Goal: Entertainment & Leisure: Consume media (video, audio)

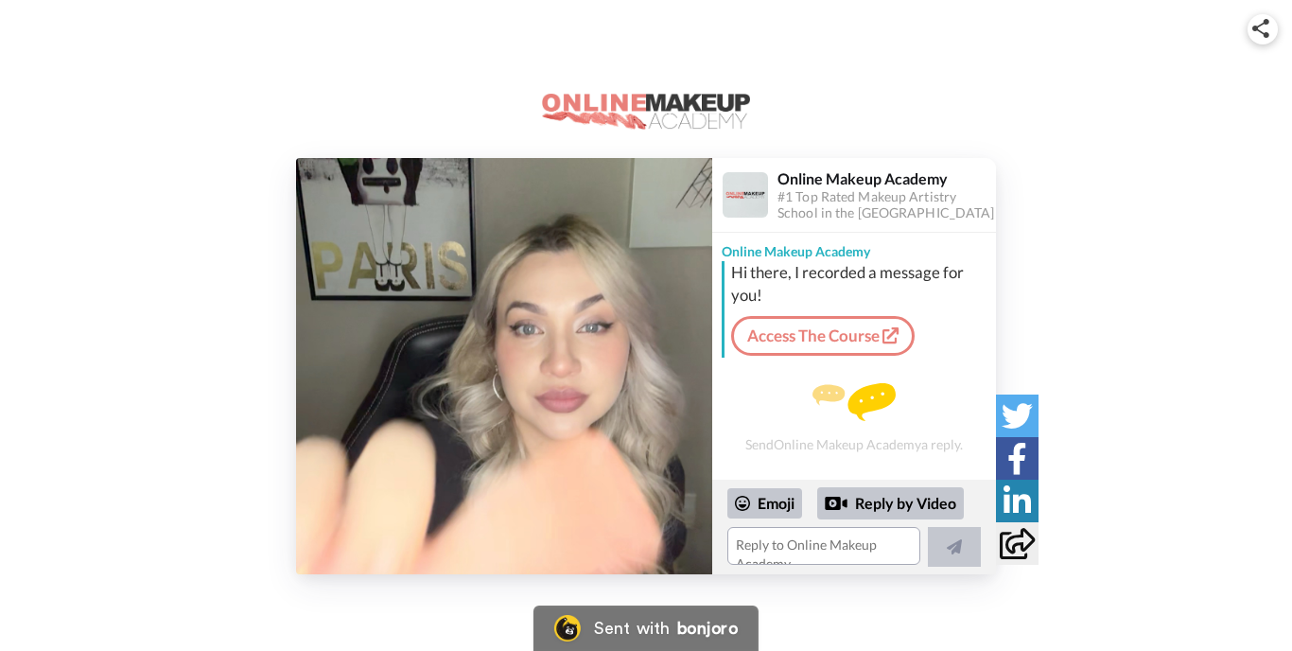
click at [543, 380] on img at bounding box center [504, 366] width 416 height 416
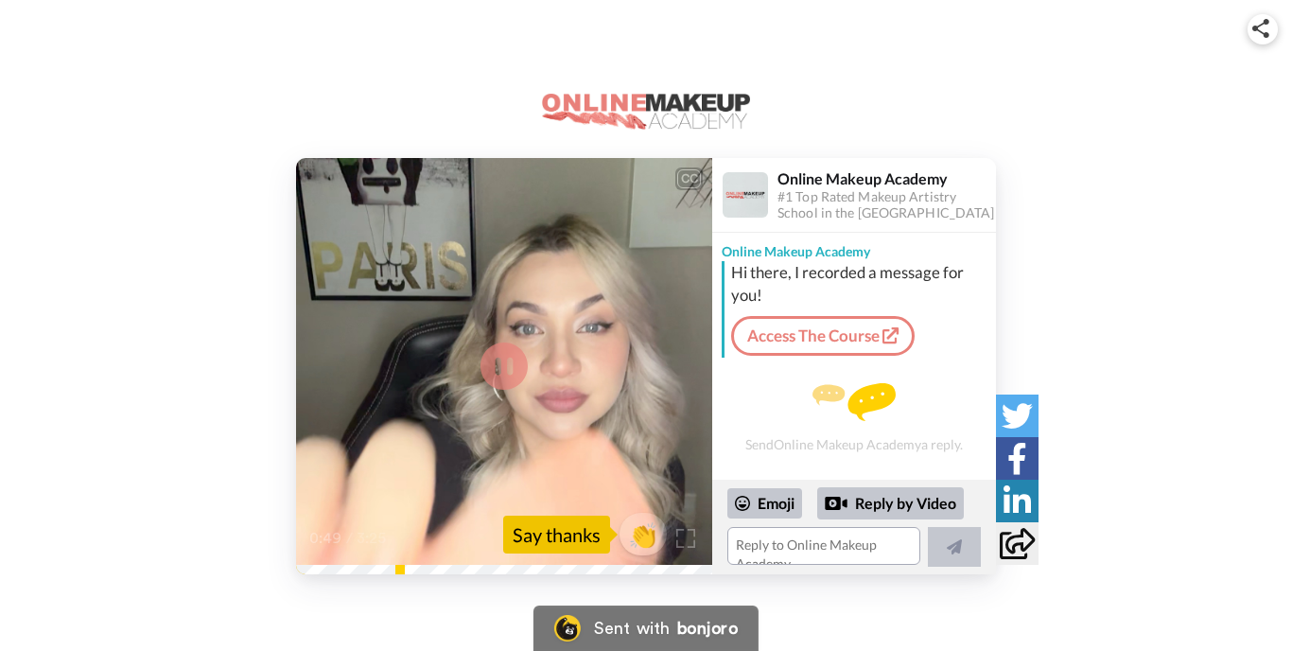
click at [369, 377] on video at bounding box center [504, 366] width 416 height 416
click at [536, 366] on video at bounding box center [504, 366] width 416 height 416
click at [636, 372] on video at bounding box center [504, 366] width 416 height 416
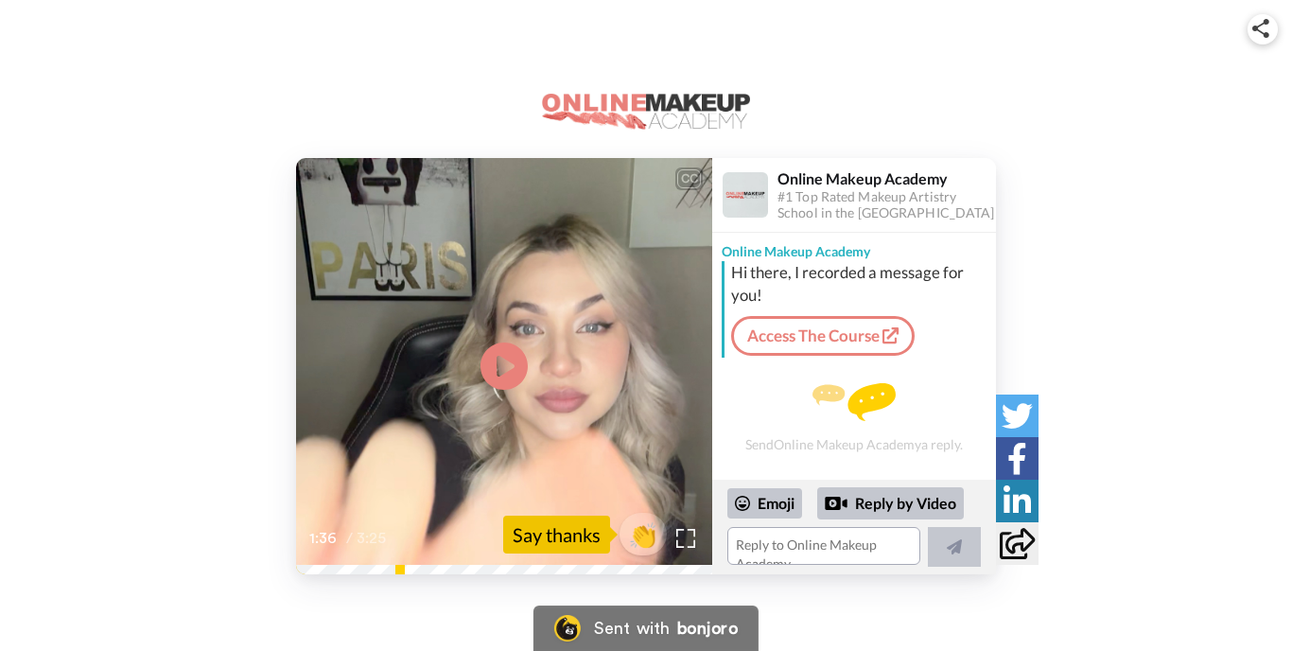
click at [636, 372] on video at bounding box center [504, 366] width 416 height 416
click at [535, 358] on video at bounding box center [504, 366] width 416 height 416
click at [433, 333] on video at bounding box center [504, 366] width 416 height 416
click at [512, 348] on icon at bounding box center [504, 366] width 50 height 50
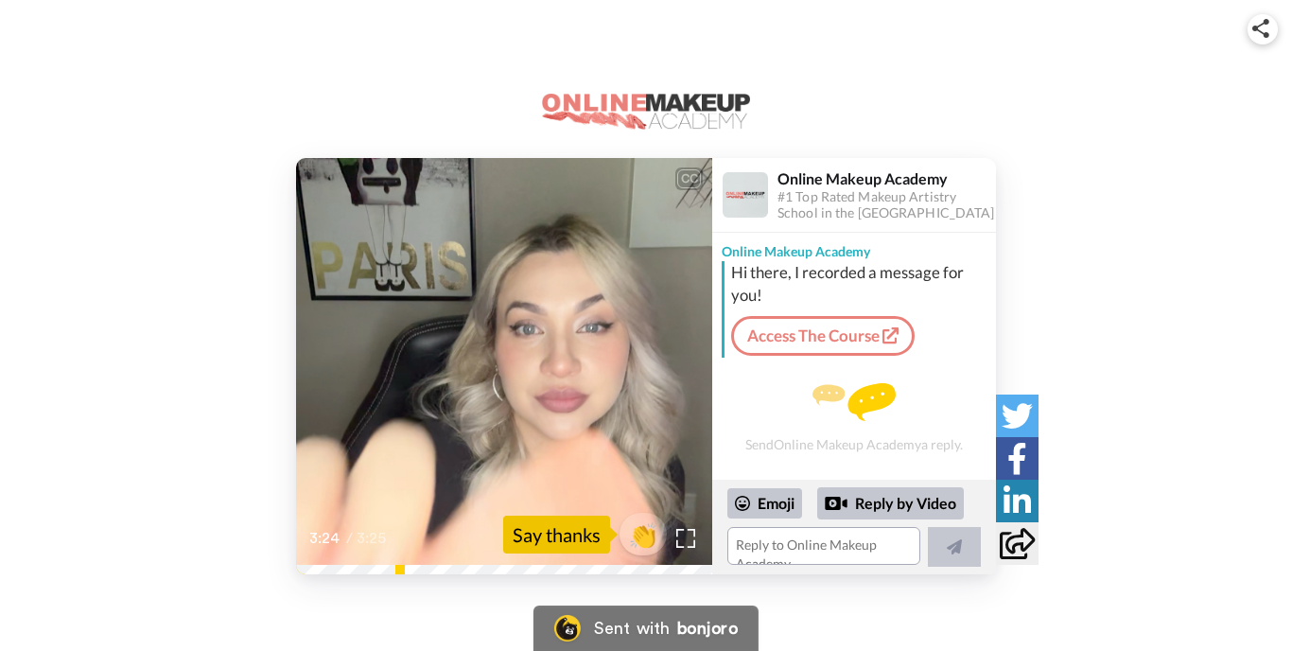
click at [504, 367] on icon at bounding box center [504, 366] width 50 height 50
click at [294, 569] on div "CC Play/Pause 3:25 / 3:25 👏 Say thanks Online Makeup Academy #1 Top Rated Makeu…" at bounding box center [646, 366] width 1292 height 416
click at [305, 548] on div "because I'm missing the after photos. 3:25 / 3:25" at bounding box center [504, 538] width 416 height 72
click at [500, 366] on icon "Play/Pause" at bounding box center [504, 367] width 50 height 90
click at [269, 567] on div "CC Play/Pause It's supposed to be all of your submissions. 0:05 / 3:25 👏 Say th…" at bounding box center [646, 366] width 1292 height 416
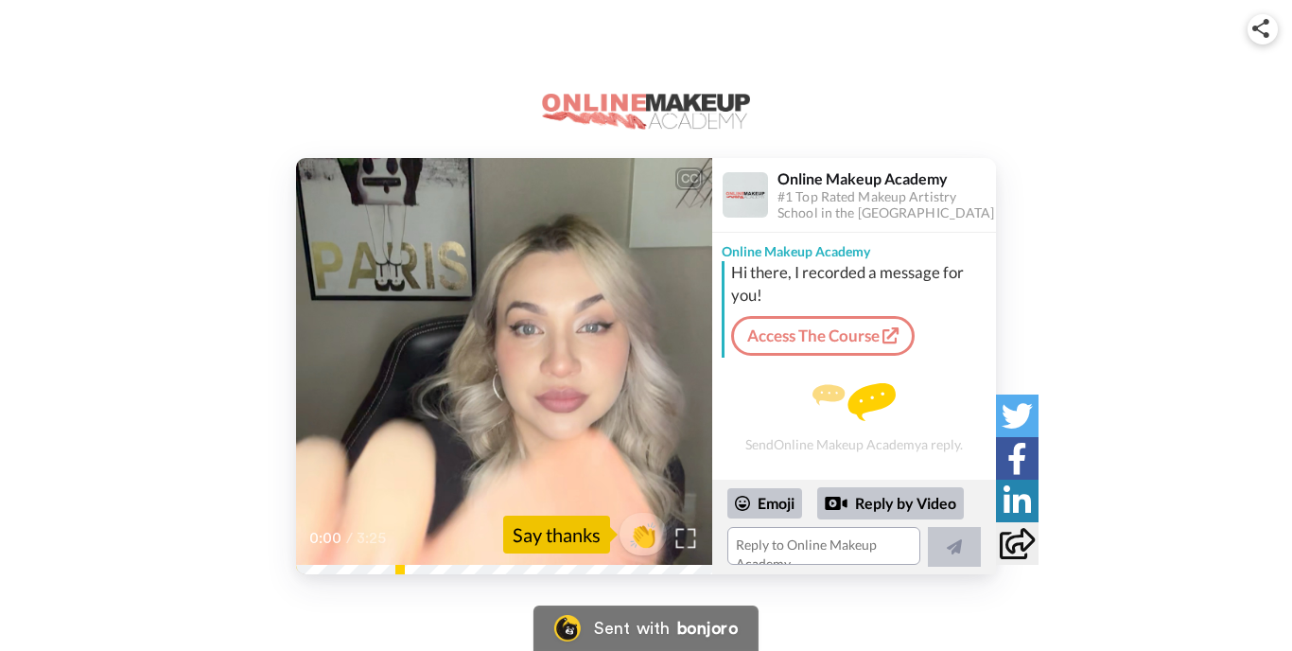
click at [692, 544] on img at bounding box center [686, 539] width 20 height 20
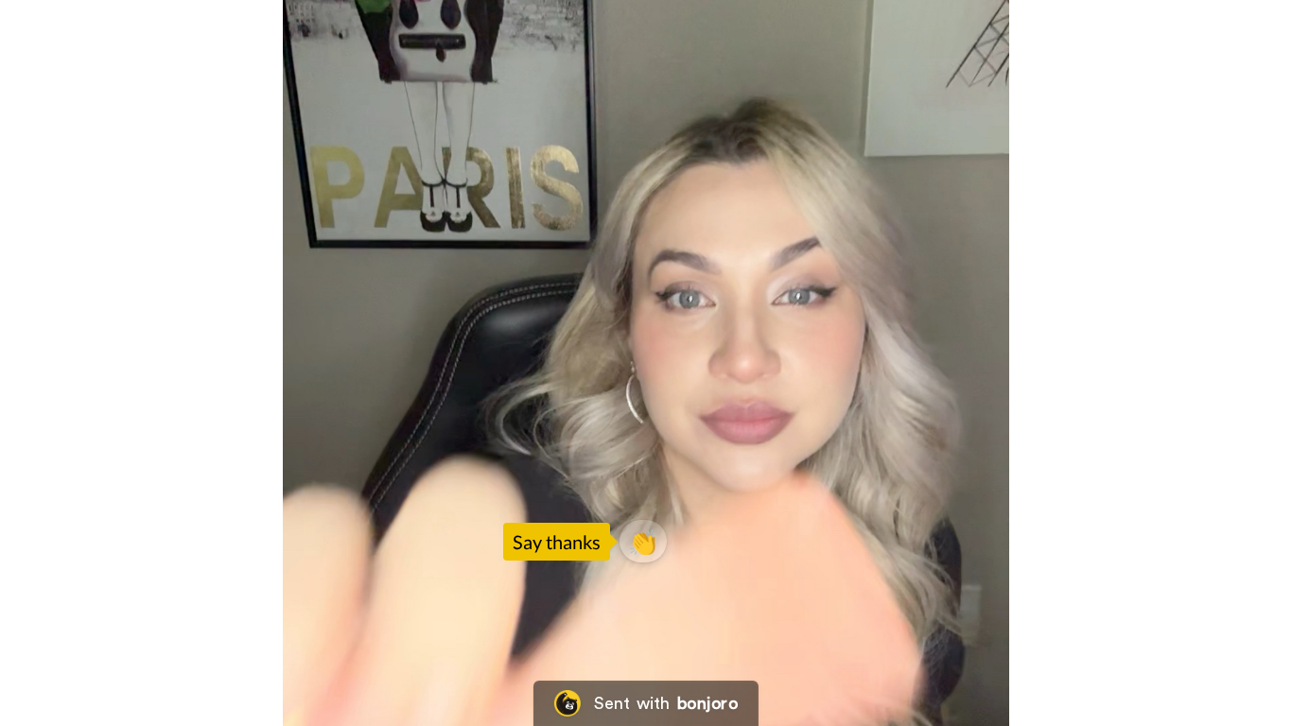
click at [644, 650] on video at bounding box center [646, 363] width 1292 height 726
click at [639, 650] on video at bounding box center [646, 363] width 1292 height 726
click at [758, 650] on video at bounding box center [646, 363] width 1292 height 726
click at [644, 650] on video at bounding box center [646, 363] width 1292 height 726
click at [715, 650] on video at bounding box center [646, 363] width 1292 height 726
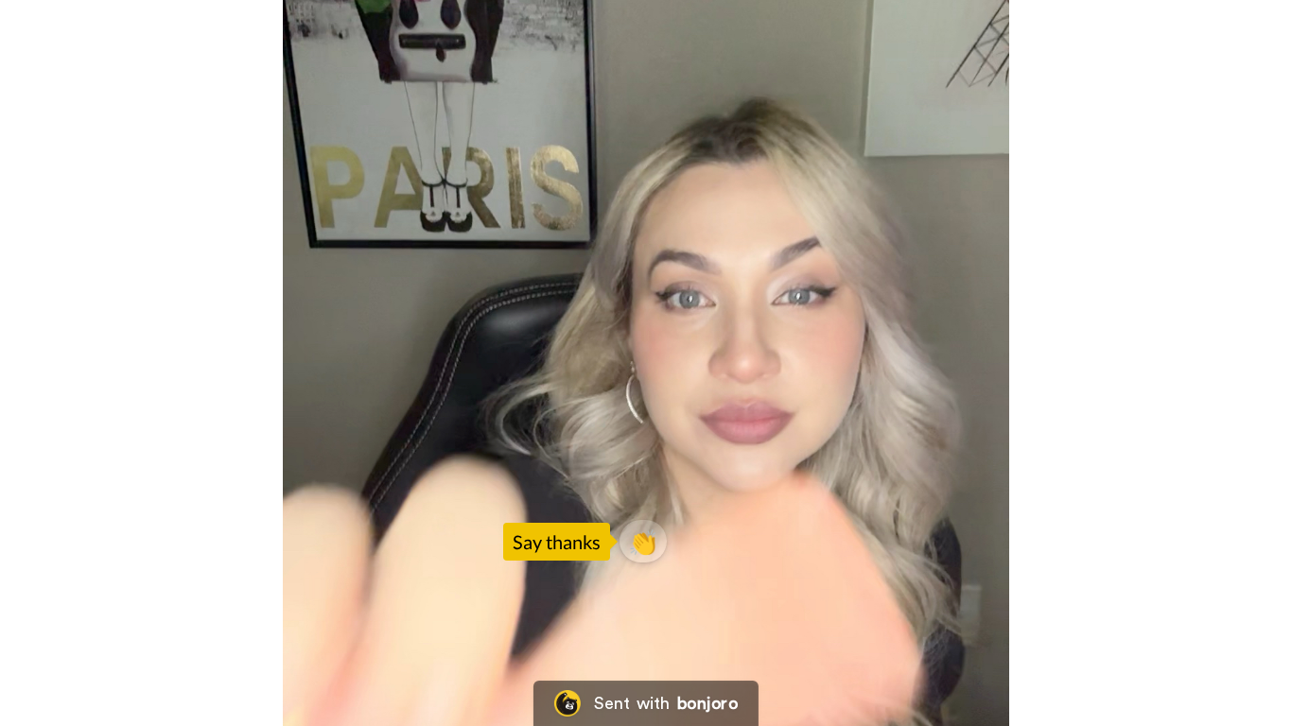
click at [698, 650] on video at bounding box center [646, 363] width 1292 height 726
click at [641, 650] on video at bounding box center [646, 363] width 1292 height 726
